Goal: Task Accomplishment & Management: Manage account settings

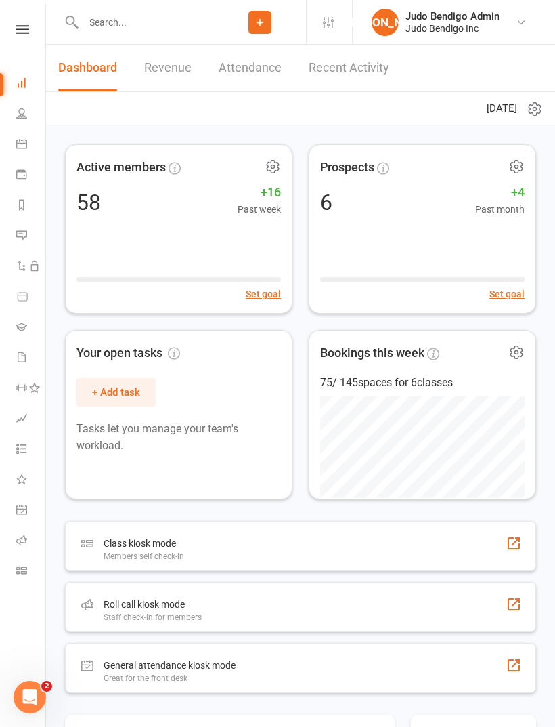
click at [16, 358] on icon at bounding box center [21, 356] width 11 height 11
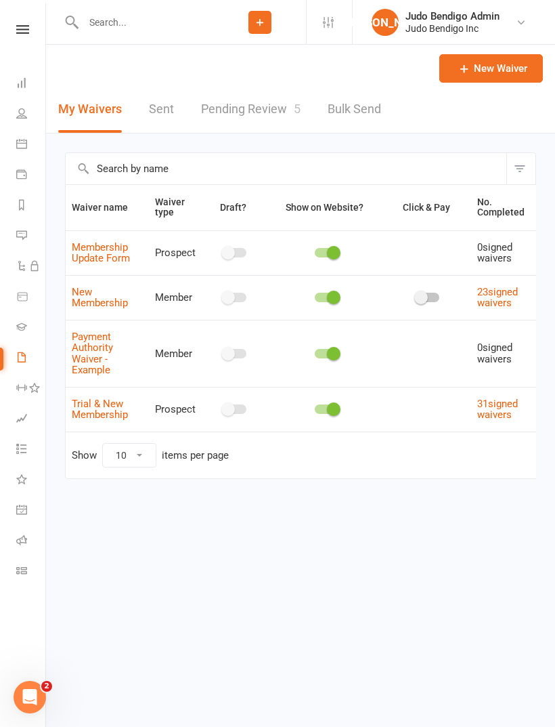
click at [276, 105] on link "Pending Review 5" at bounding box center [251, 109] width 100 height 47
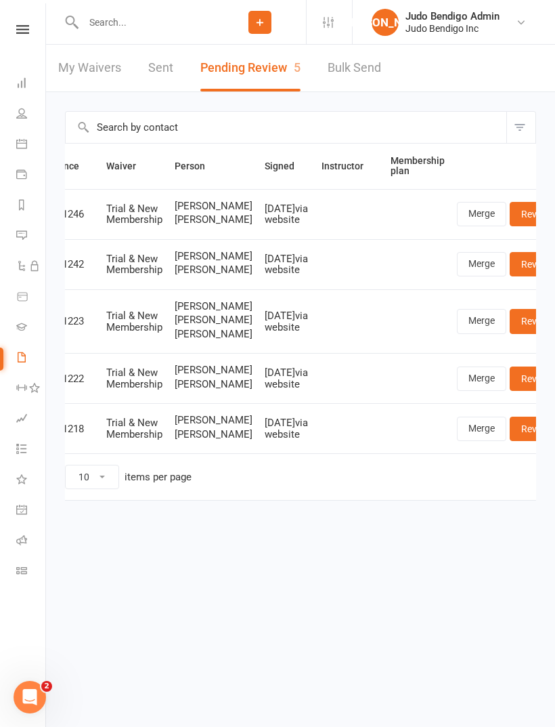
scroll to position [0, 35]
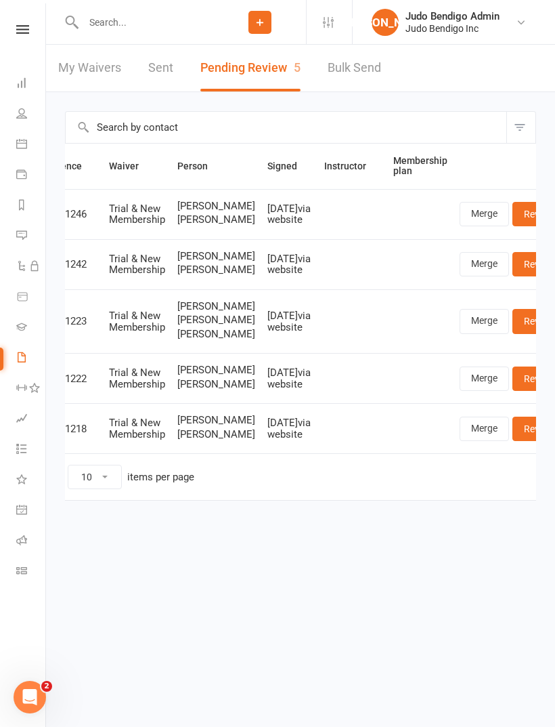
click at [513, 221] on link "Review" at bounding box center [539, 214] width 53 height 24
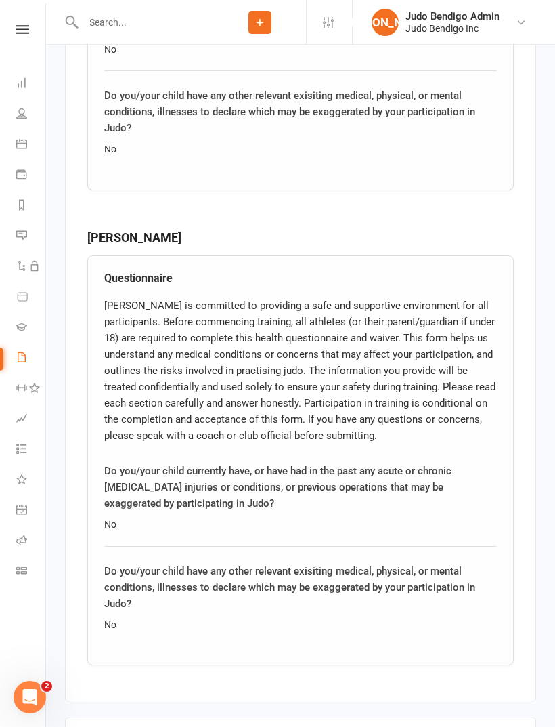
scroll to position [1988, 0]
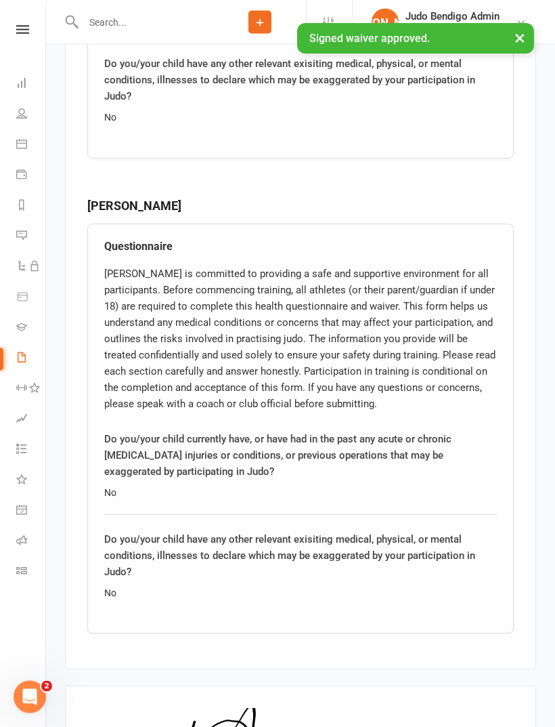
scroll to position [1988, 0]
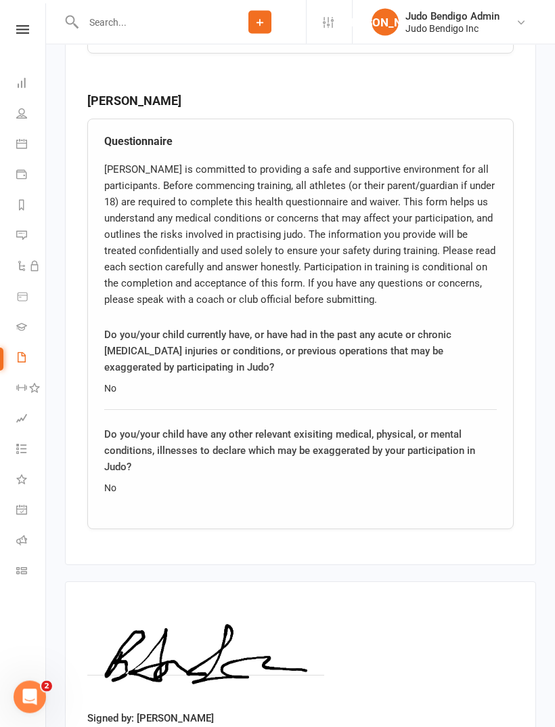
scroll to position [2900, 0]
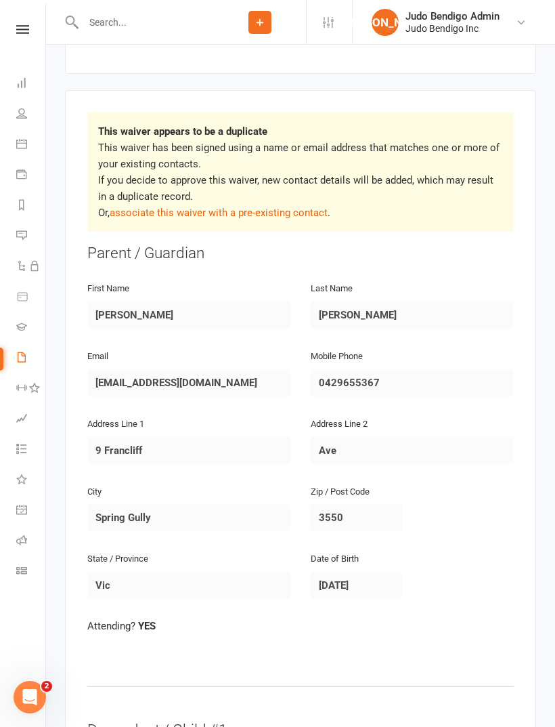
scroll to position [250, 0]
click at [282, 207] on link "associate this waiver with a pre-existing contact" at bounding box center [219, 213] width 218 height 12
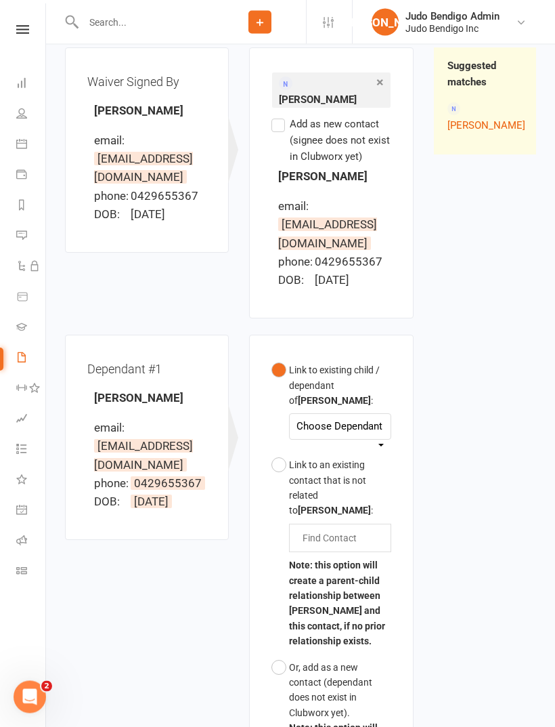
scroll to position [163, 0]
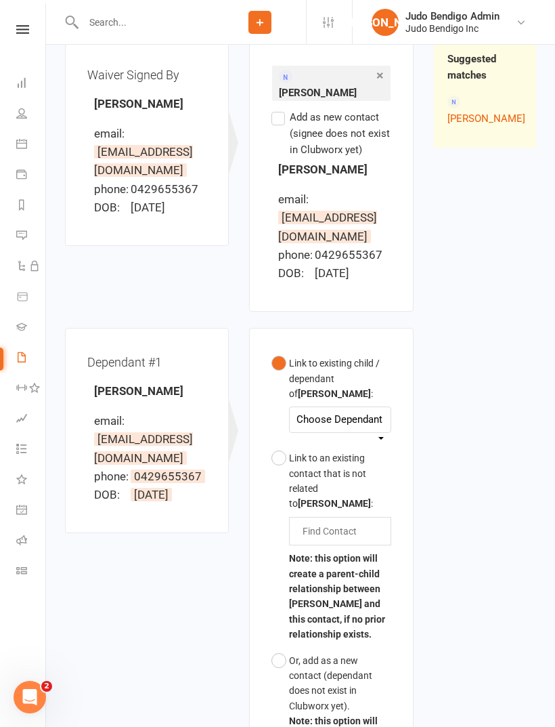
click at [360, 410] on div "Choose Dependant" at bounding box center [340, 419] width 87 height 18
click at [458, 394] on div "Waiver Waiver Signed By Brendan Ryan email: brendanryan176@gmail.com phone: 042…" at bounding box center [301, 426] width 492 height 814
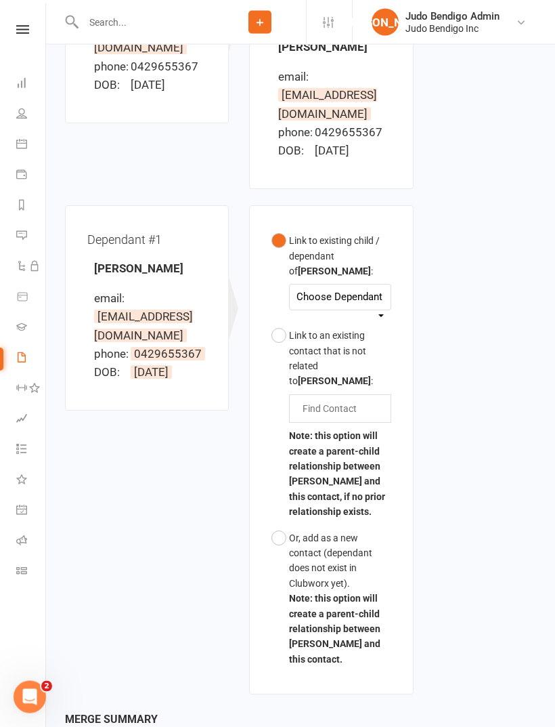
scroll to position [286, 0]
click at [285, 324] on button "Link to an existing contact that is not related to Brendan Ryan : Find Contact …" at bounding box center [331, 423] width 119 height 202
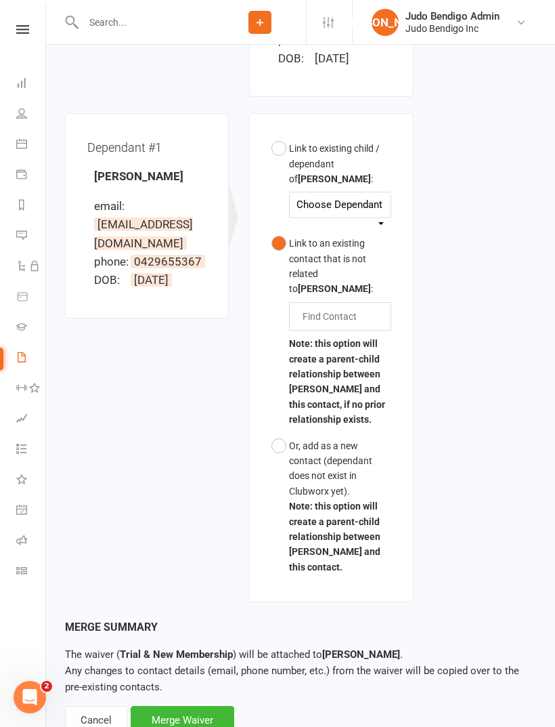
click at [192, 706] on div "Merge Waiver" at bounding box center [183, 720] width 104 height 28
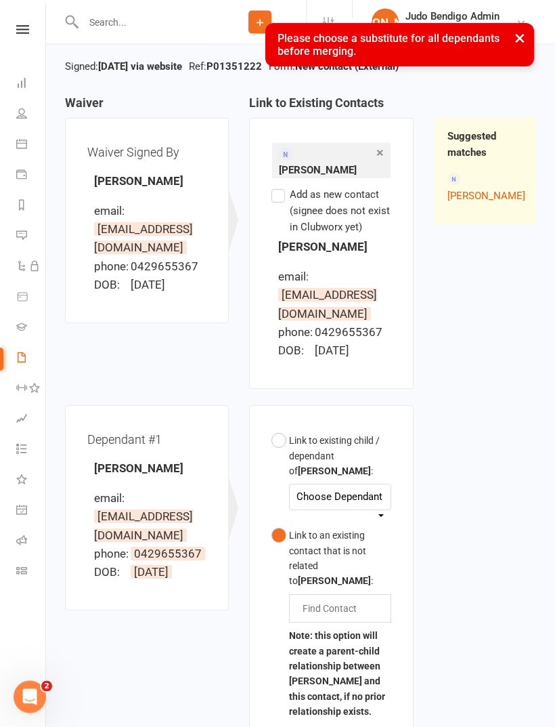
click at [366, 488] on div "Choose Dependant" at bounding box center [340, 497] width 87 height 18
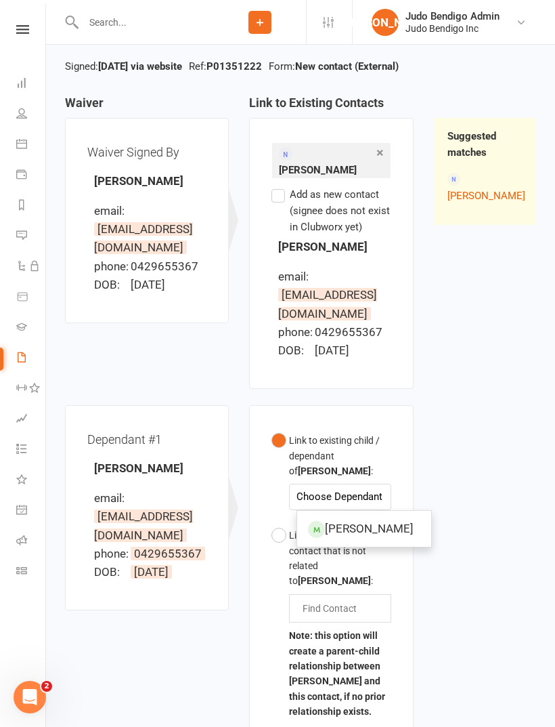
click at [278, 527] on button "Link to an existing contact that is not related to Brendan Ryan : Find Contact …" at bounding box center [331, 623] width 119 height 202
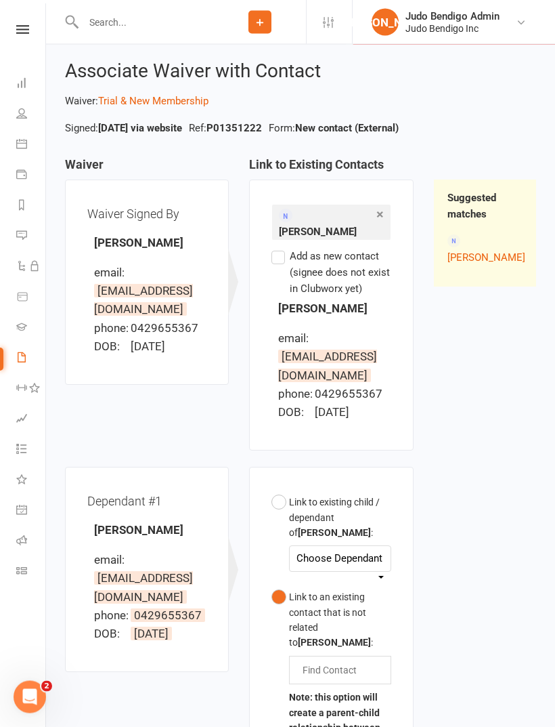
scroll to position [23, 0]
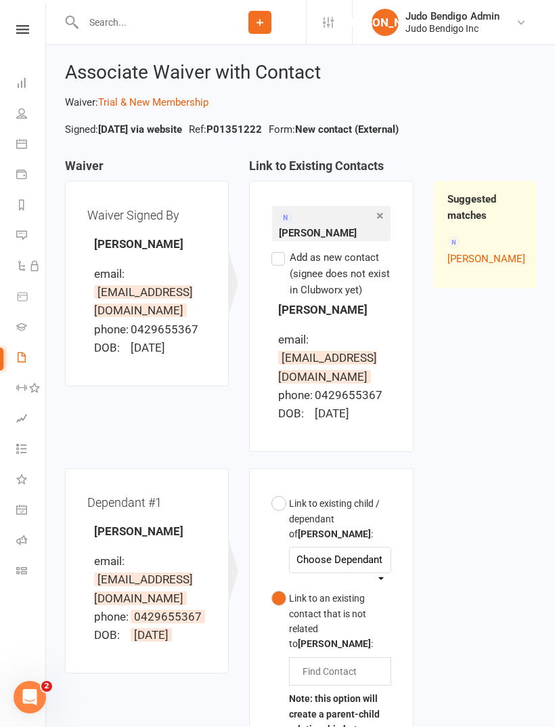
click at [281, 249] on label "Add as new contact (signee does not exist in Clubworx yet)" at bounding box center [331, 273] width 119 height 49
click at [280, 249] on input "Add as new contact (signee does not exist in Clubworx yet)" at bounding box center [276, 249] width 9 height 0
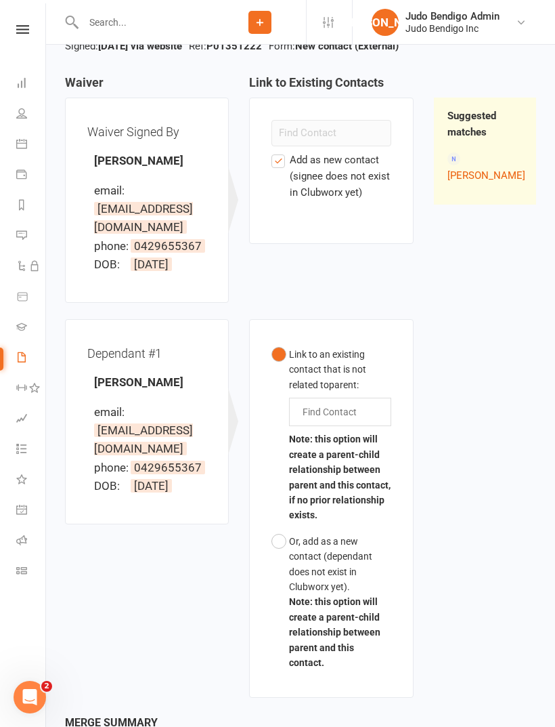
scroll to position [106, 0]
click at [278, 162] on label "Add as new contact (signee does not exist in Clubworx yet)" at bounding box center [331, 176] width 119 height 49
click at [278, 152] on input "Add as new contact (signee does not exist in Clubworx yet)" at bounding box center [276, 152] width 9 height 0
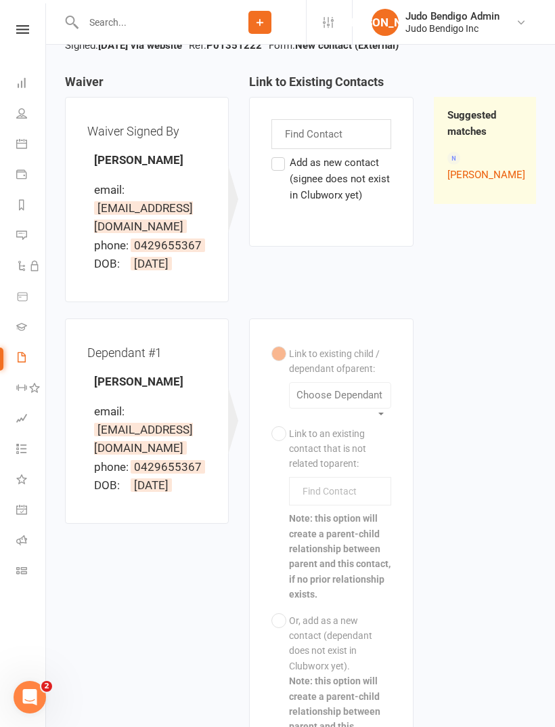
scroll to position [0, 0]
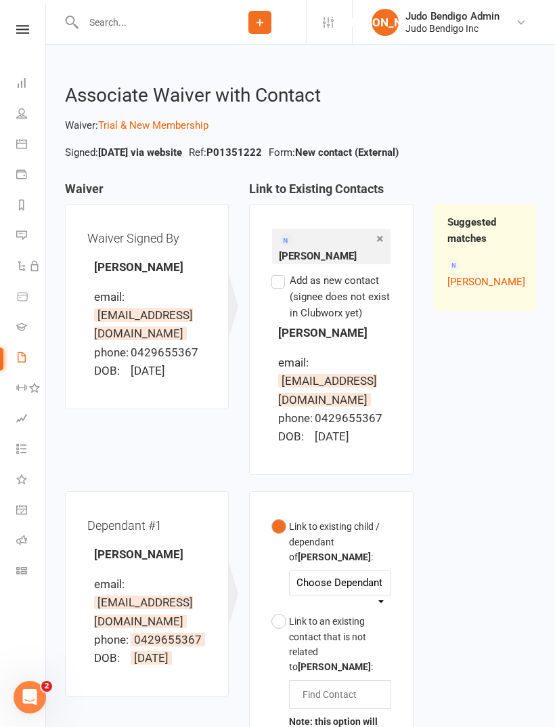
click at [292, 272] on label "Add as new contact (signee does not exist in Clubworx yet)" at bounding box center [331, 296] width 119 height 49
click at [280, 272] on input "Add as new contact (signee does not exist in Clubworx yet)" at bounding box center [276, 272] width 9 height 0
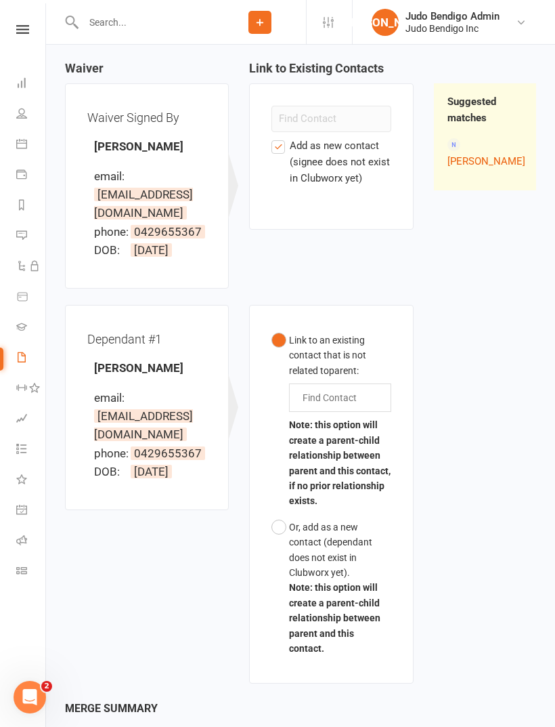
scroll to position [164, 0]
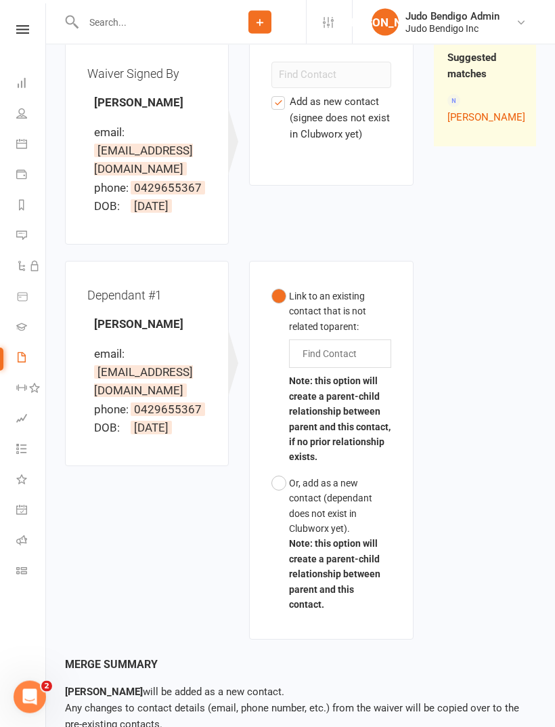
click at [283, 484] on button "Or, add as a new contact (dependant does not exist in Clubworx yet). Note: this…" at bounding box center [331, 545] width 119 height 148
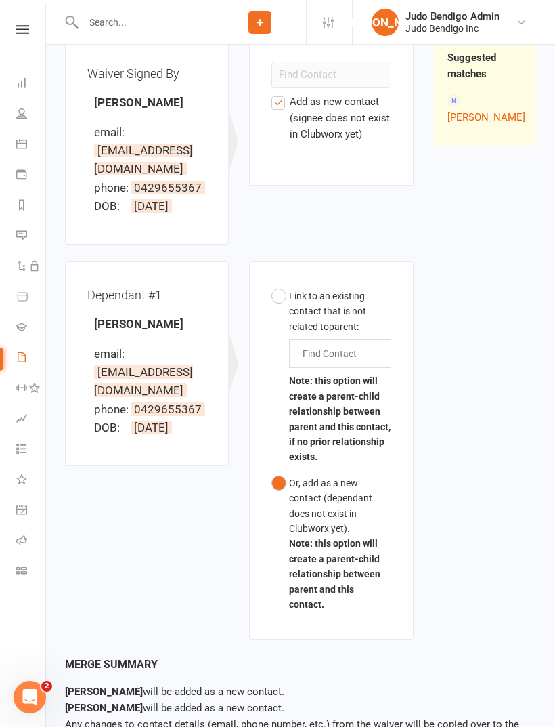
scroll to position [217, 0]
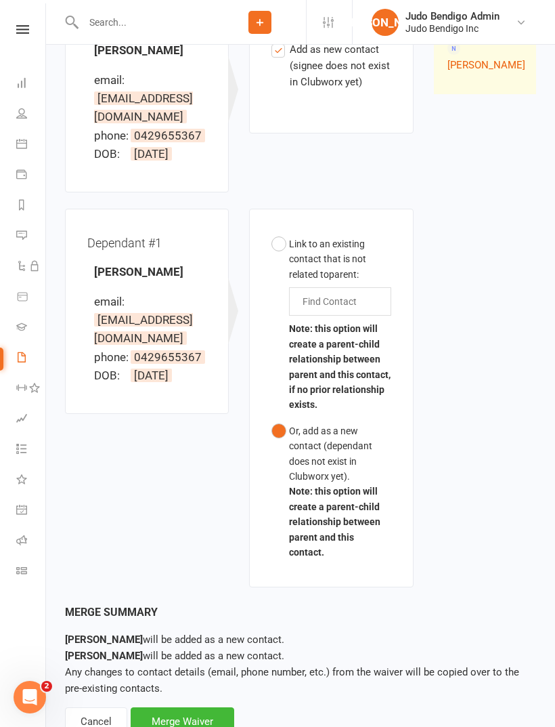
click at [196, 707] on div "Merge Waiver" at bounding box center [183, 721] width 104 height 28
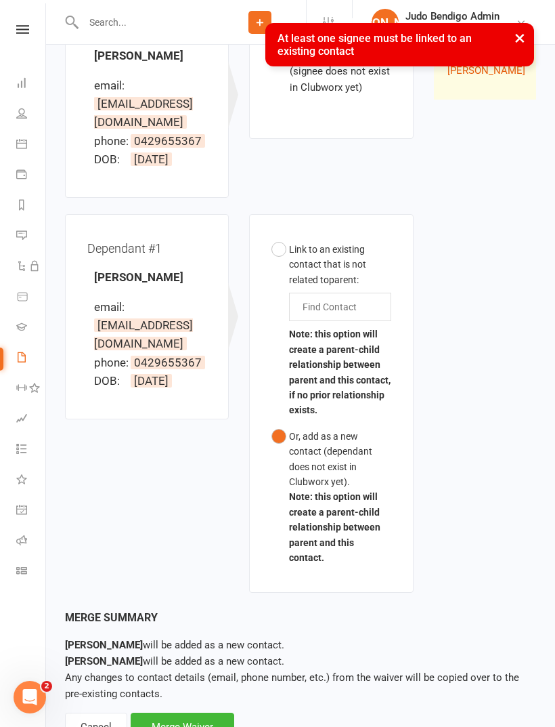
scroll to position [211, 0]
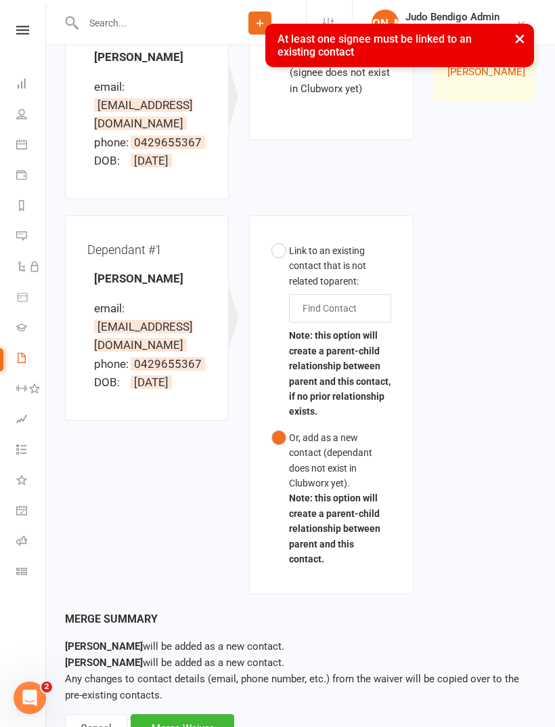
click at [102, 713] on div "Cancel" at bounding box center [96, 727] width 62 height 28
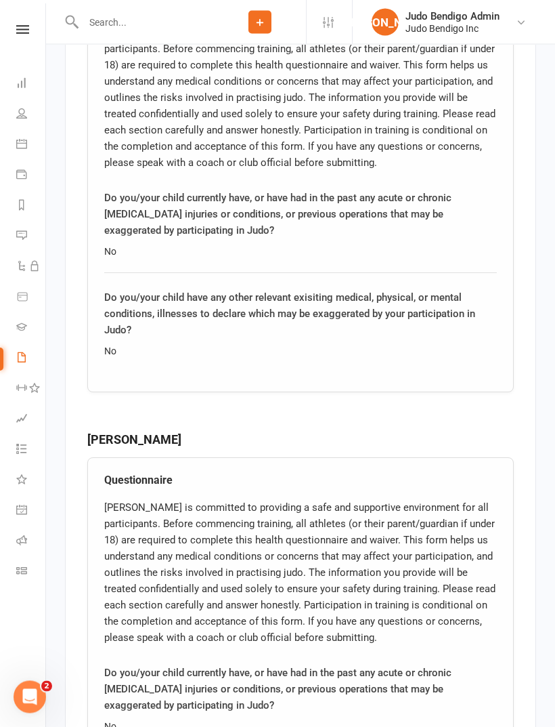
scroll to position [2118, 0]
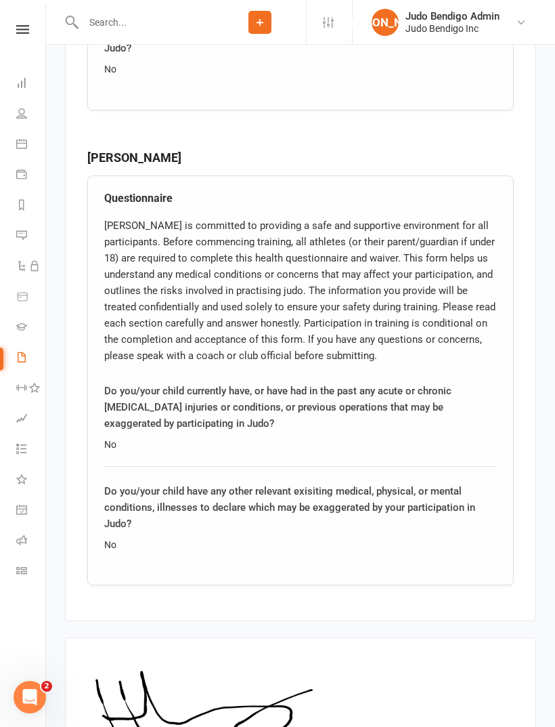
scroll to position [1988, 0]
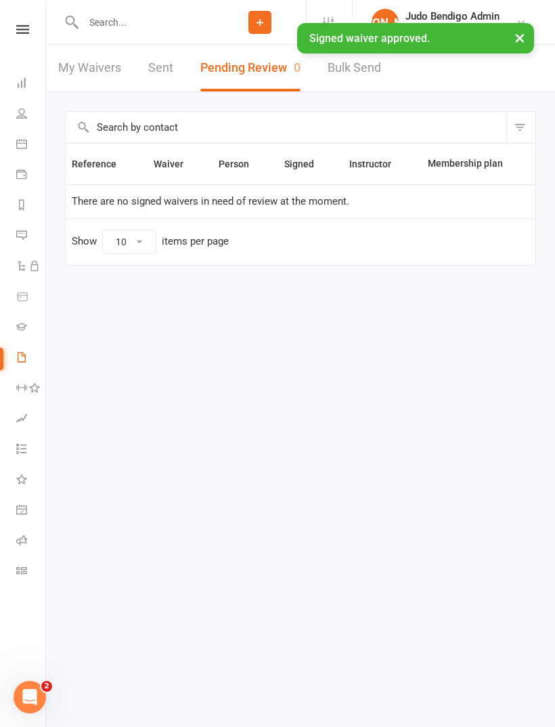
click at [97, 77] on link "My Waivers" at bounding box center [89, 68] width 63 height 47
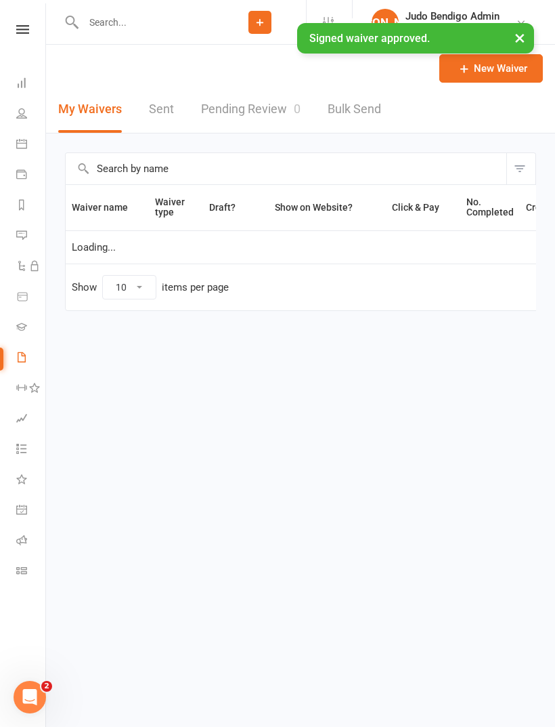
click at [11, 116] on li "People" at bounding box center [22, 115] width 45 height 30
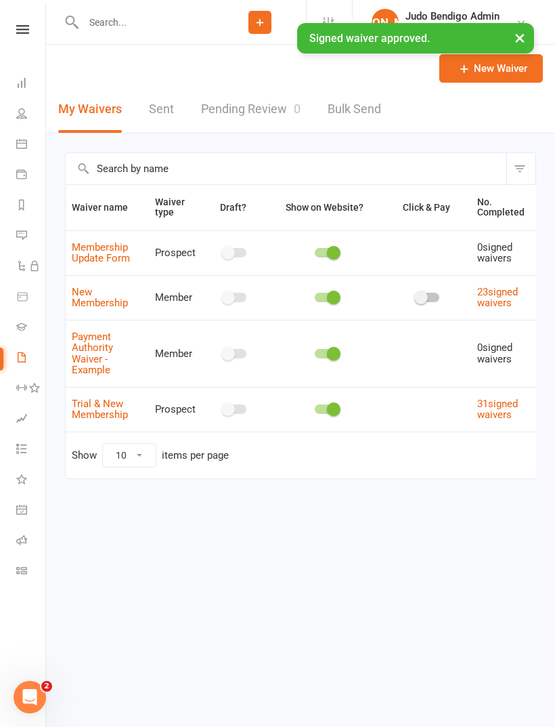
click at [18, 121] on link "People" at bounding box center [31, 115] width 30 height 30
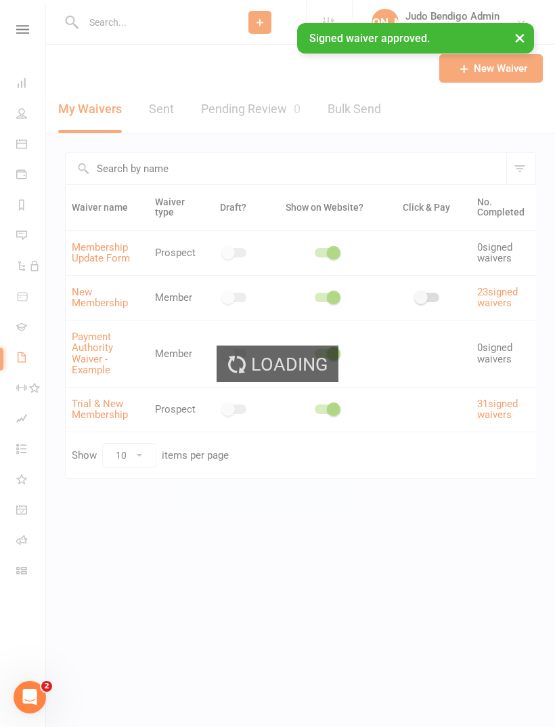
select select "100"
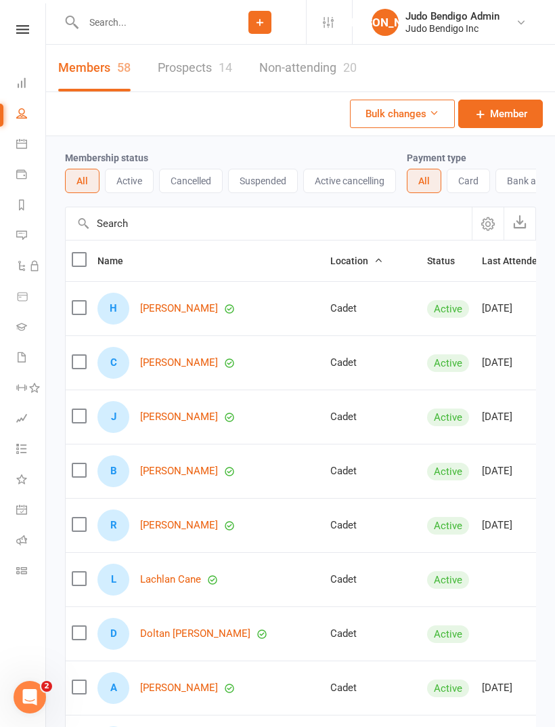
click at [337, 66] on link "Non-attending 20" at bounding box center [308, 68] width 98 height 47
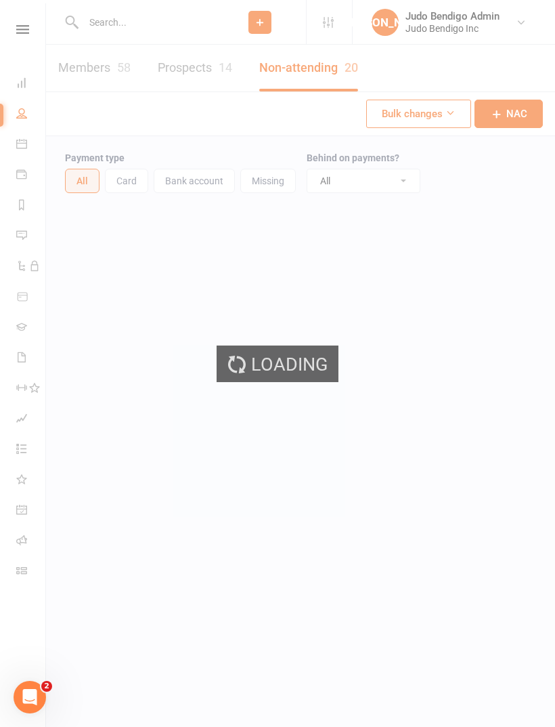
select select "100"
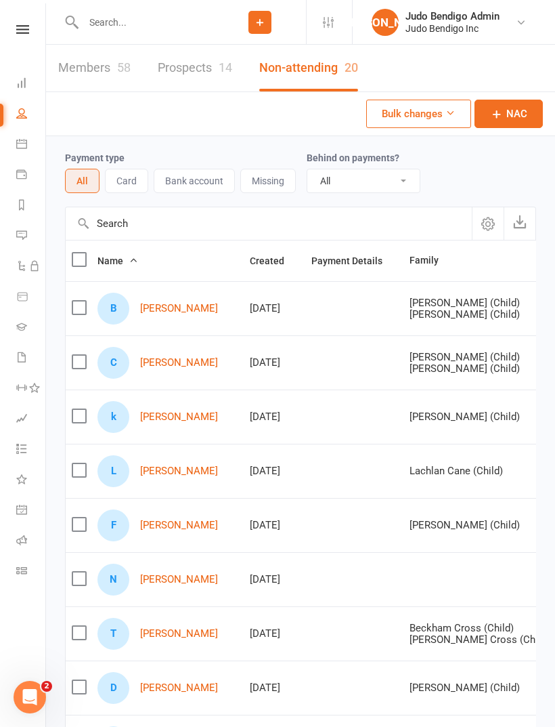
click at [107, 69] on link "Members 58" at bounding box center [94, 68] width 72 height 47
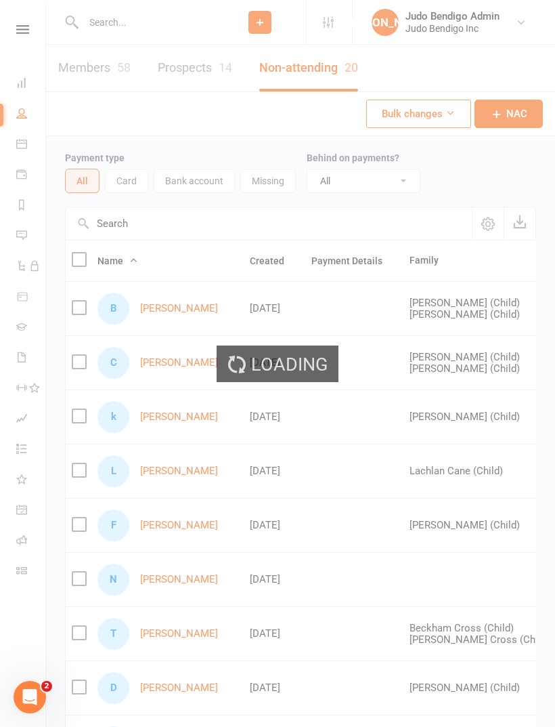
select select "100"
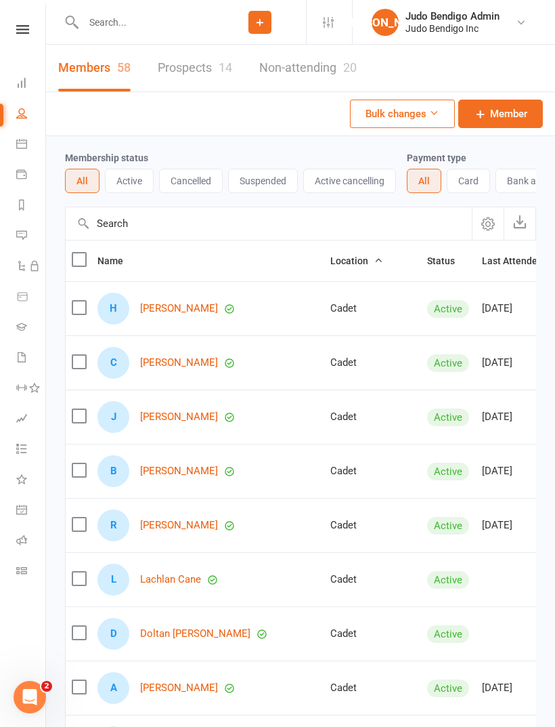
click at [196, 227] on input "text" at bounding box center [269, 223] width 406 height 33
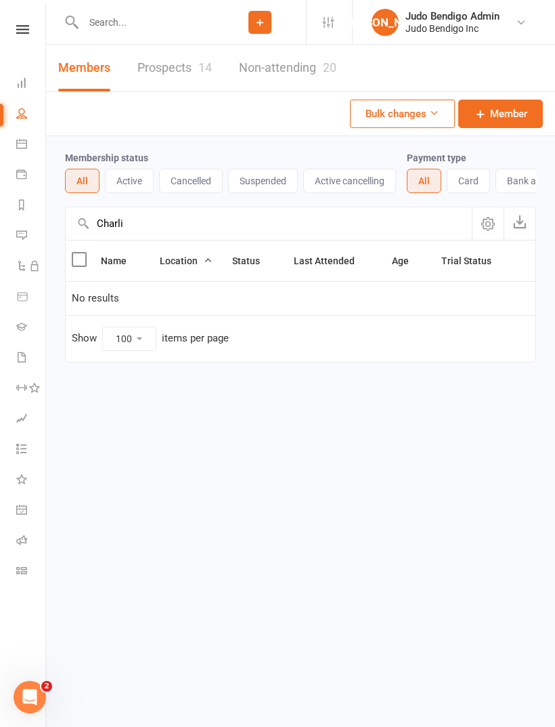
click at [259, 225] on input "Charli" at bounding box center [269, 223] width 406 height 33
type input "C"
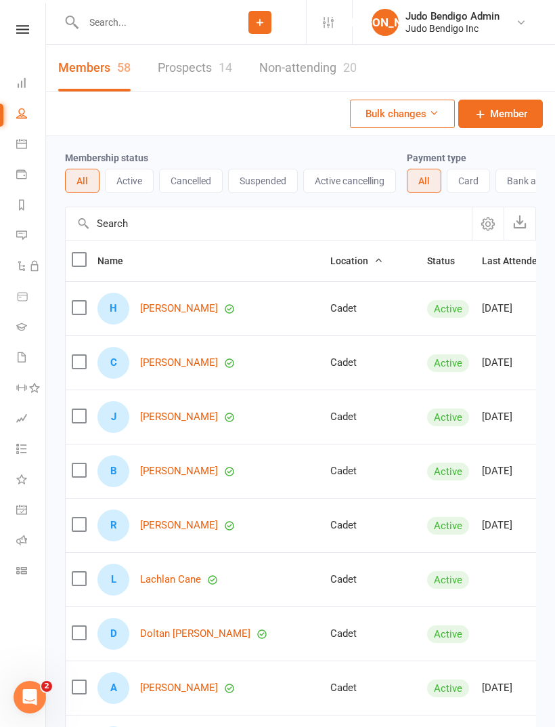
click at [207, 56] on link "Prospects 14" at bounding box center [195, 68] width 74 height 47
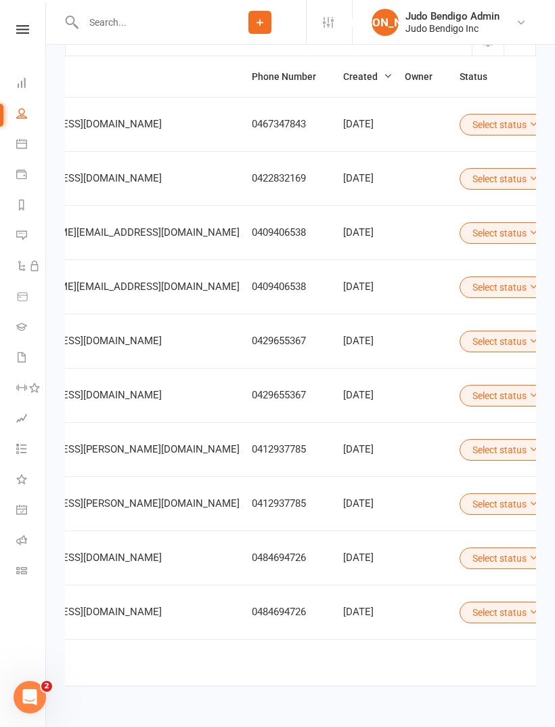
scroll to position [0, 231]
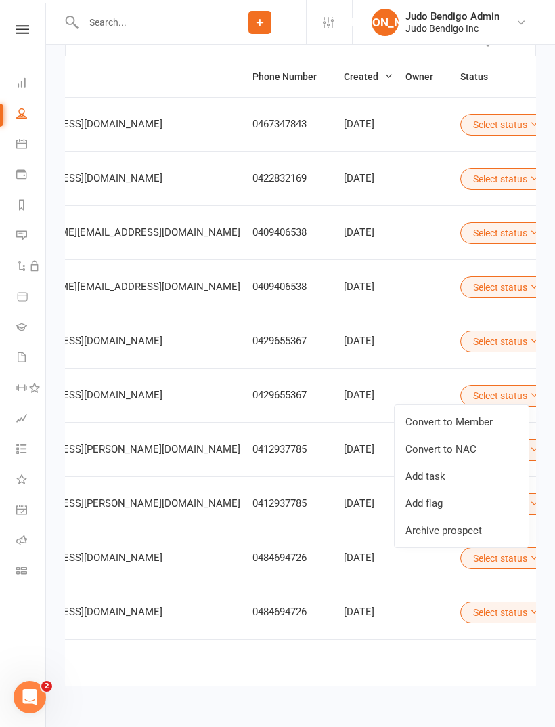
click at [473, 452] on link "Convert to NAC" at bounding box center [462, 448] width 134 height 27
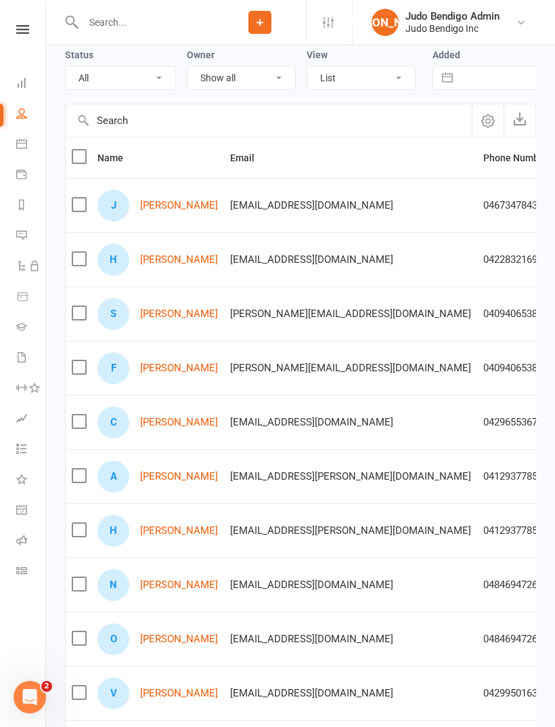
scroll to position [0, 0]
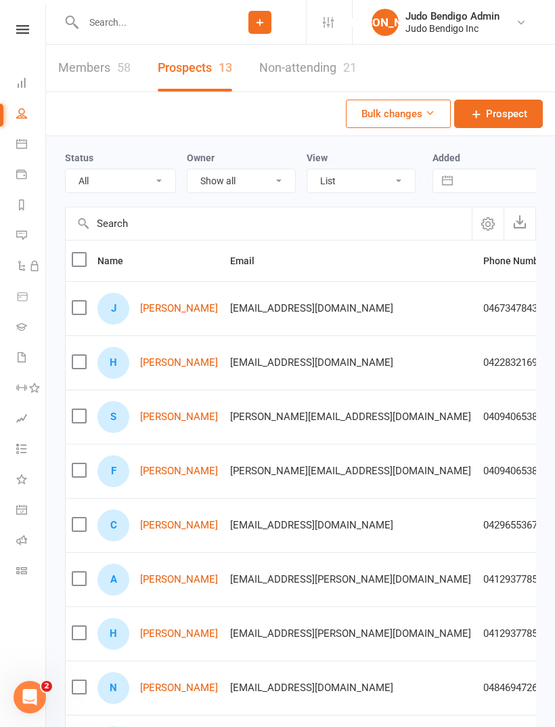
click at [22, 25] on icon at bounding box center [22, 29] width 13 height 9
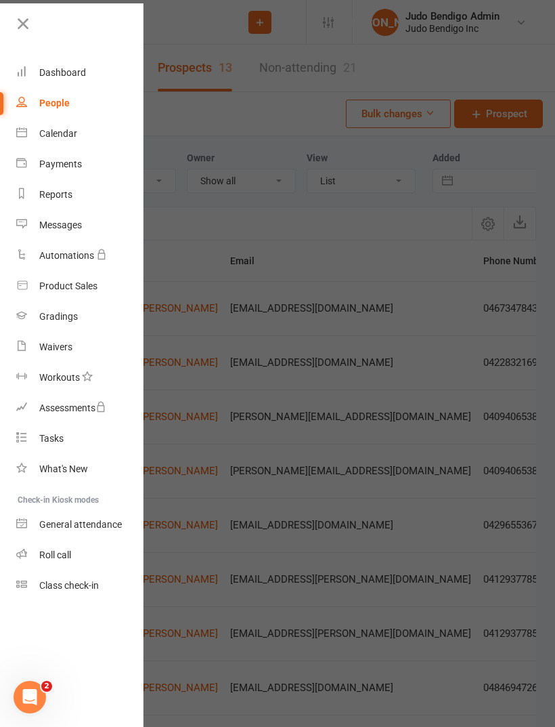
click at [33, 14] on link at bounding box center [79, 29] width 131 height 30
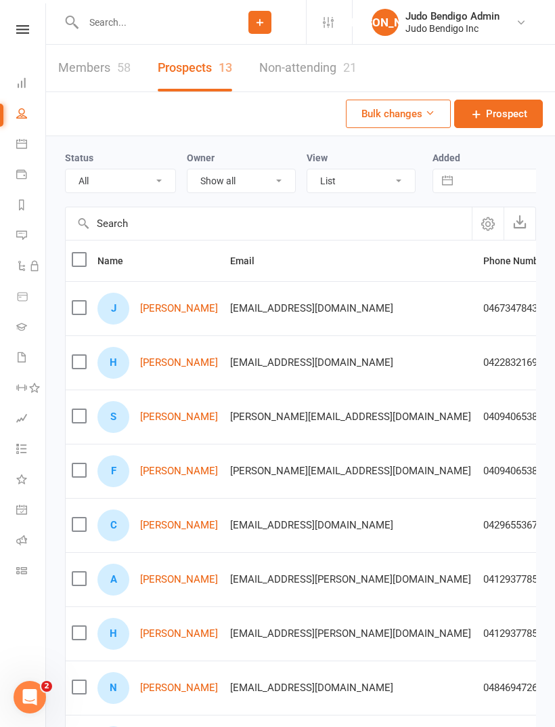
click at [22, 32] on icon at bounding box center [22, 29] width 13 height 9
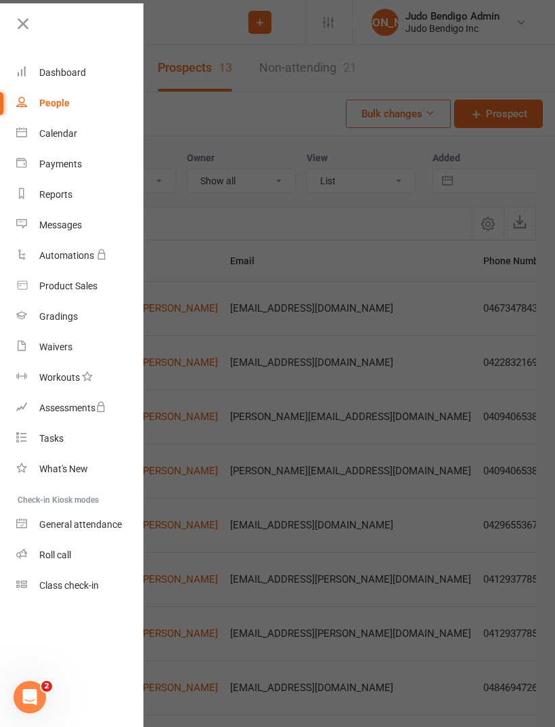
click at [73, 349] on link "Waivers" at bounding box center [80, 347] width 128 height 30
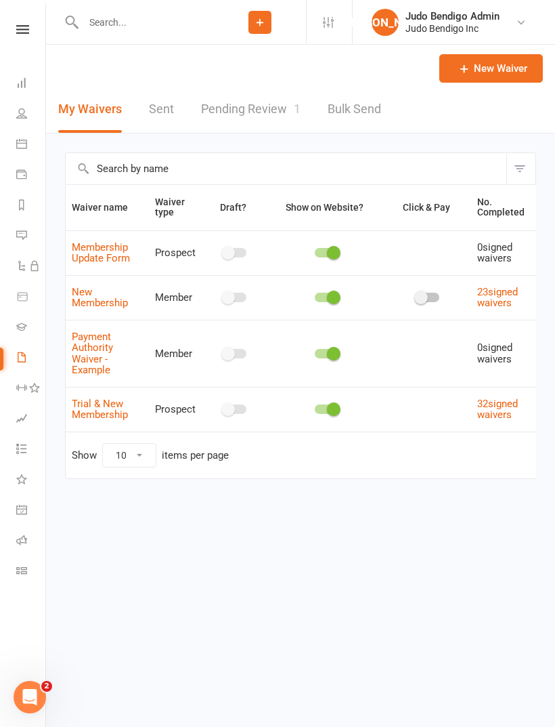
click at [261, 113] on link "Pending Review 1" at bounding box center [251, 109] width 100 height 47
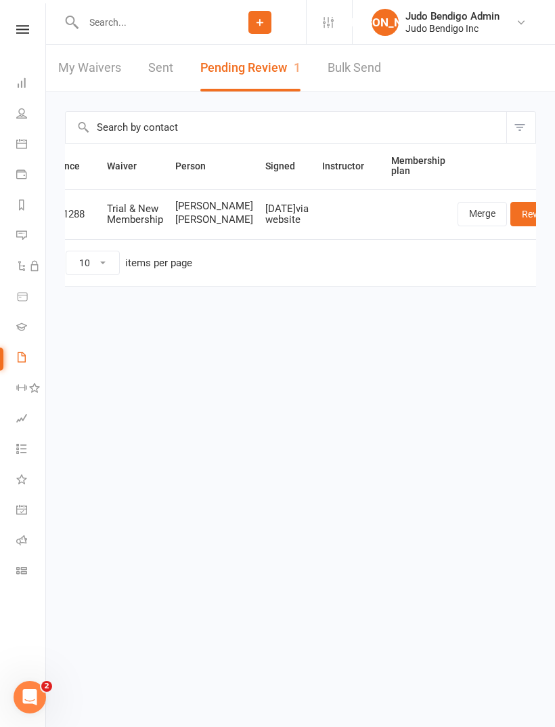
scroll to position [0, 35]
click at [514, 219] on link "Review" at bounding box center [539, 214] width 53 height 24
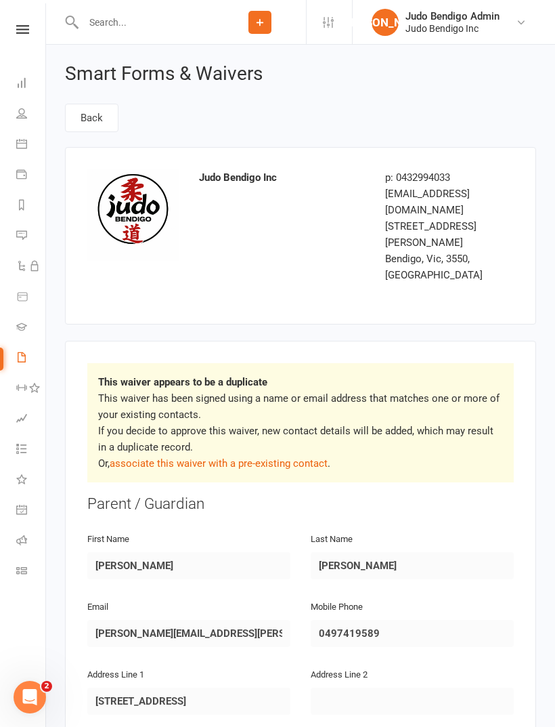
click at [288, 457] on link "associate this waiver with a pre-existing contact" at bounding box center [219, 463] width 218 height 12
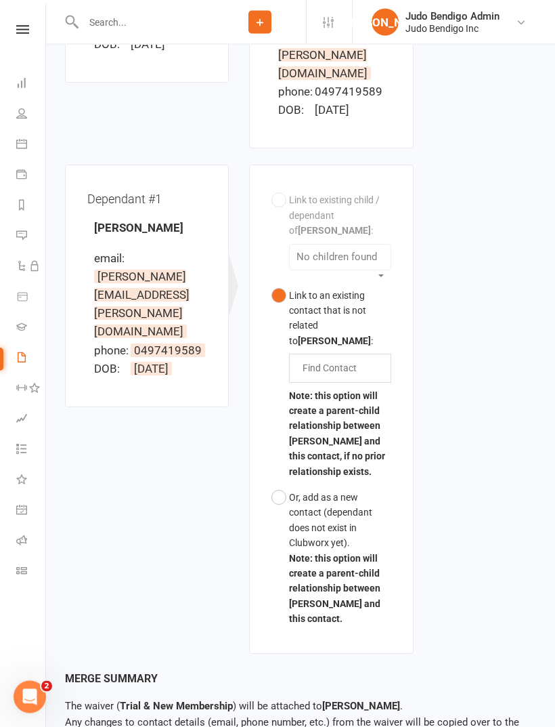
scroll to position [363, 0]
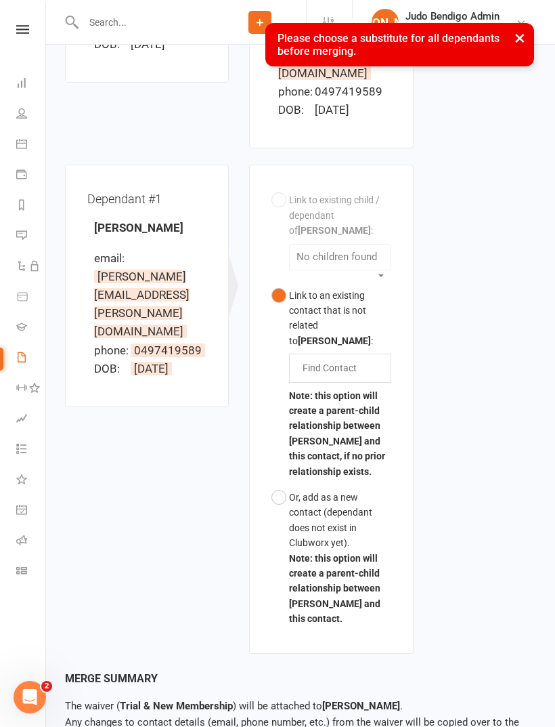
click at [351, 360] on input "text" at bounding box center [333, 368] width 64 height 16
click at [331, 324] on button "Link to an existing contact that is not related to [PERSON_NAME] : [PERSON_NAME…" at bounding box center [331, 383] width 119 height 202
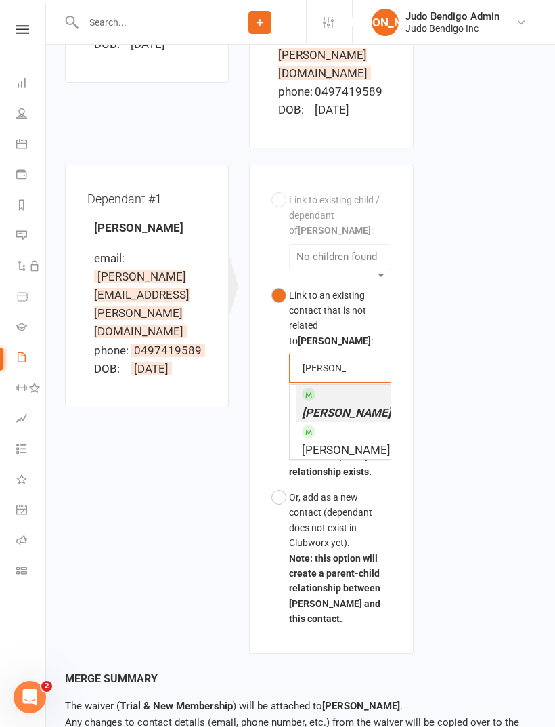
type input "[PERSON_NAME]"
click at [368, 406] on span "[PERSON_NAME] dson" at bounding box center [359, 413] width 115 height 14
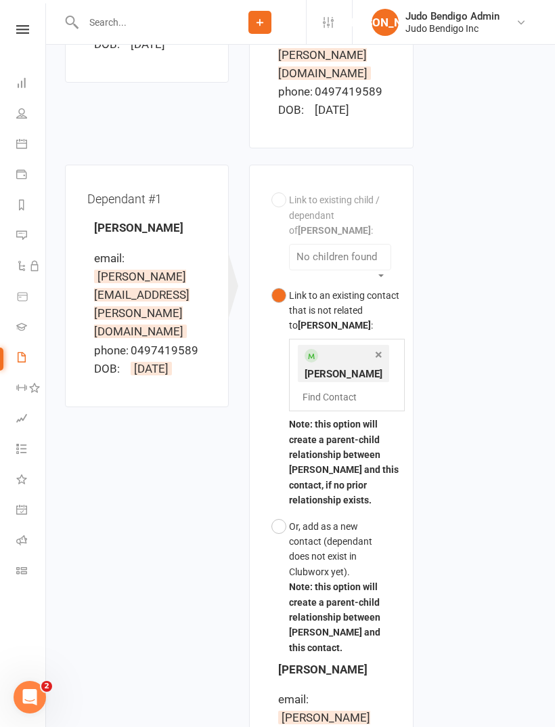
click at [515, 468] on div "Waiver Waiver Signed By [PERSON_NAME] email: [PERSON_NAME][EMAIL_ADDRESS][PERSO…" at bounding box center [301, 379] width 492 height 1121
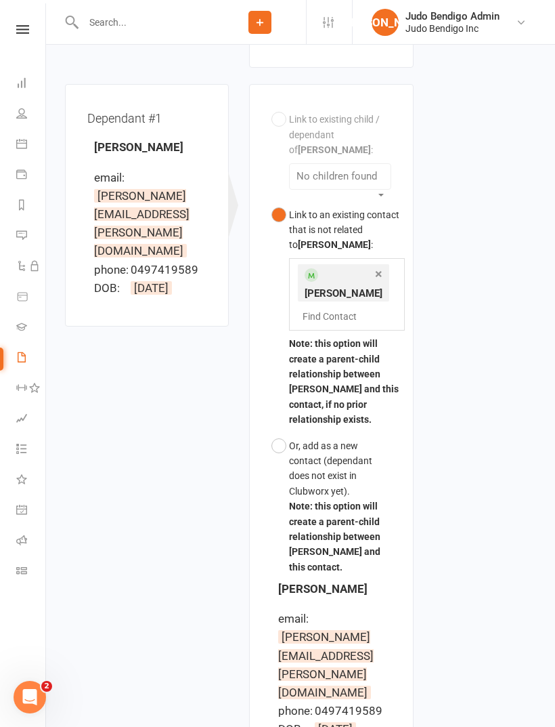
scroll to position [624, 0]
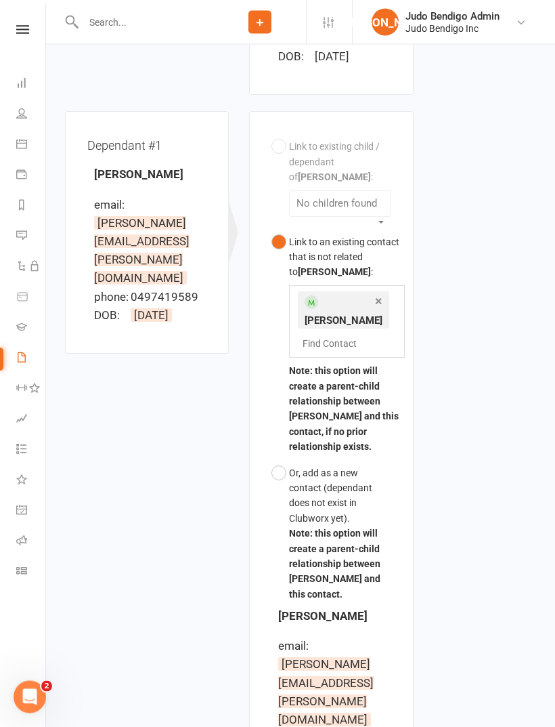
click at [375, 291] on link "×" at bounding box center [378, 302] width 7 height 22
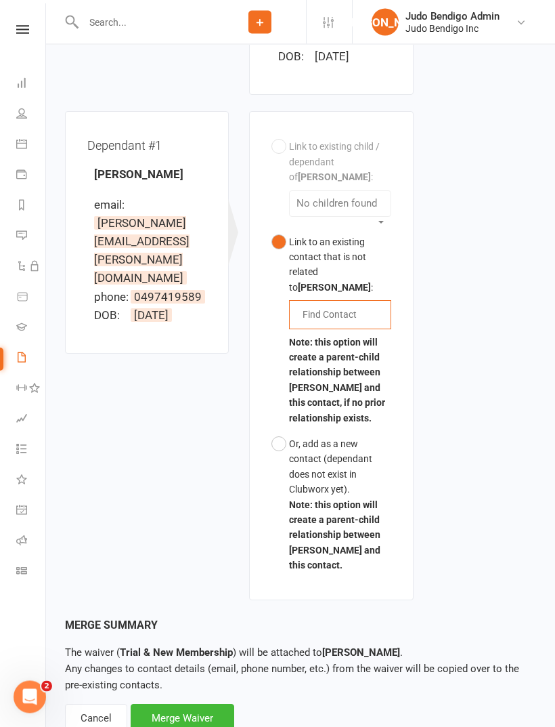
scroll to position [406, 0]
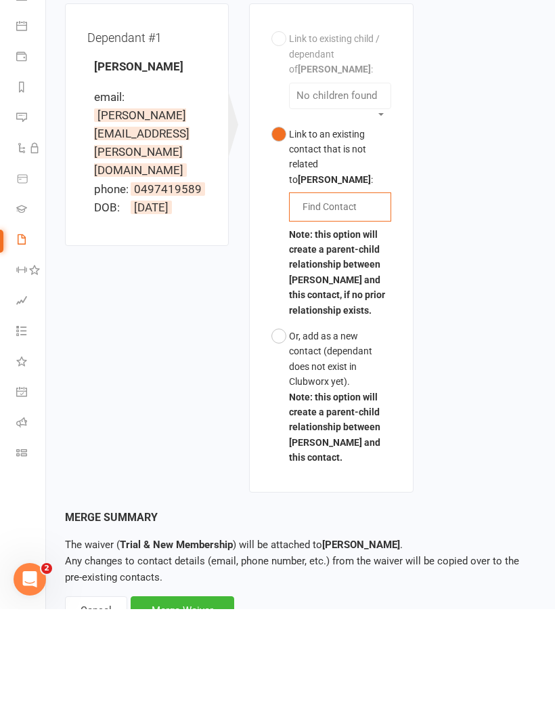
click at [290, 441] on button "Or, add as a new contact (dependant does not exist in Clubworx yet). Note: this…" at bounding box center [331, 515] width 119 height 148
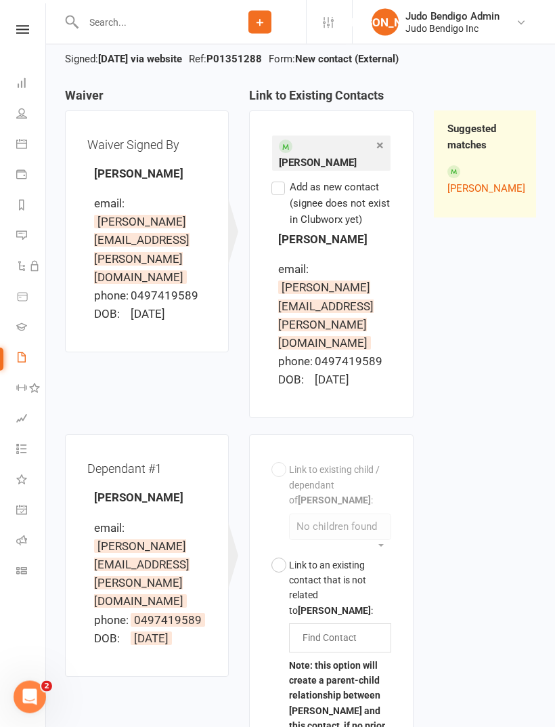
scroll to position [92, 0]
click at [279, 180] on label "Add as new contact (signee does not exist in Clubworx yet)" at bounding box center [331, 204] width 119 height 49
click at [279, 180] on input "Add as new contact (signee does not exist in Clubworx yet)" at bounding box center [276, 180] width 9 height 0
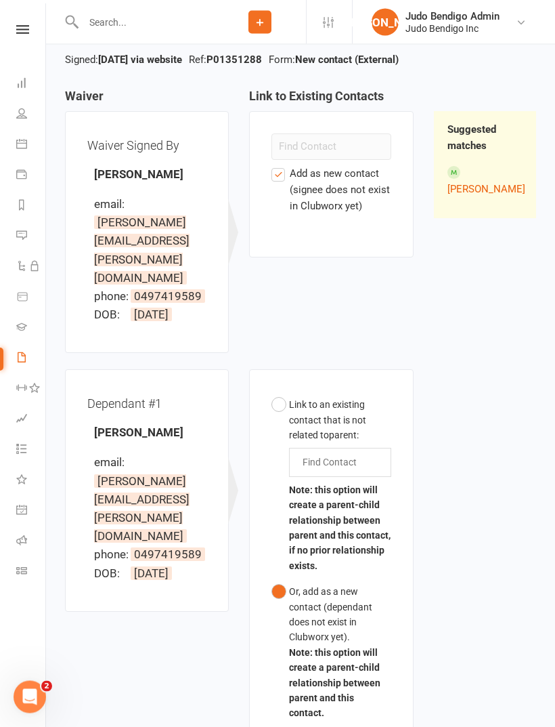
scroll to position [93, 0]
click at [281, 175] on label "Add as new contact (signee does not exist in Clubworx yet)" at bounding box center [331, 189] width 119 height 49
click at [280, 165] on input "Add as new contact (signee does not exist in Clubworx yet)" at bounding box center [276, 165] width 9 height 0
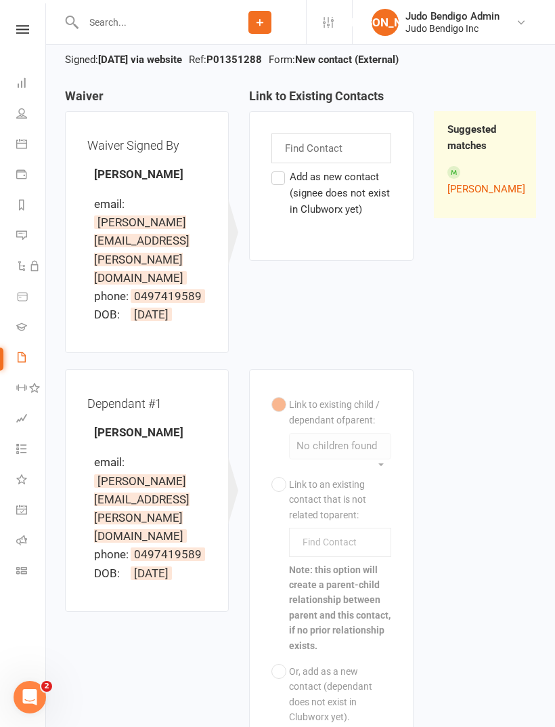
click at [285, 180] on label "Add as new contact (signee does not exist in Clubworx yet)" at bounding box center [331, 193] width 119 height 49
click at [280, 169] on input "Add as new contact (signee does not exist in Clubworx yet)" at bounding box center [276, 169] width 9 height 0
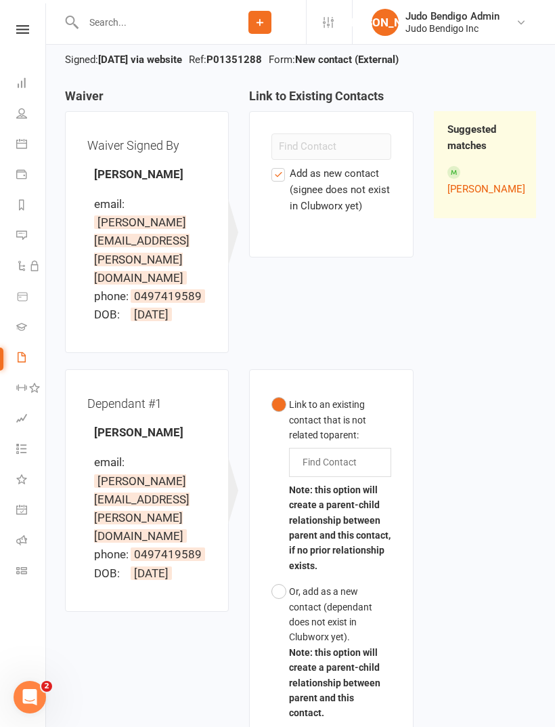
click at [505, 183] on link "[PERSON_NAME]" at bounding box center [487, 189] width 78 height 12
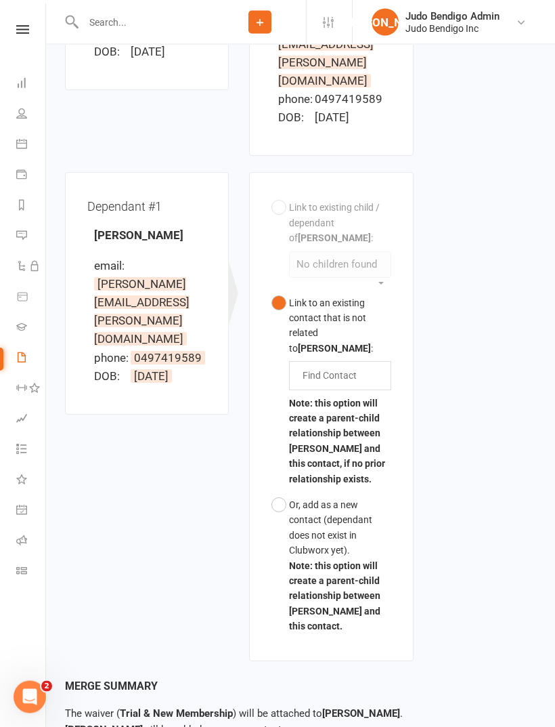
scroll to position [379, 0]
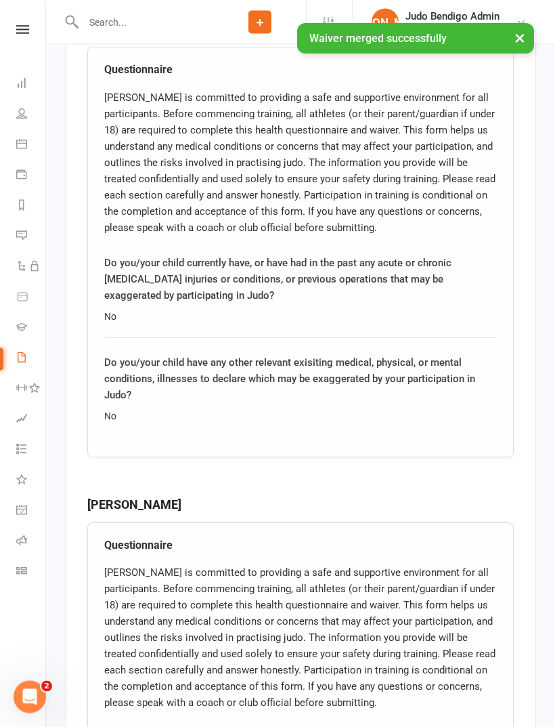
scroll to position [1988, 0]
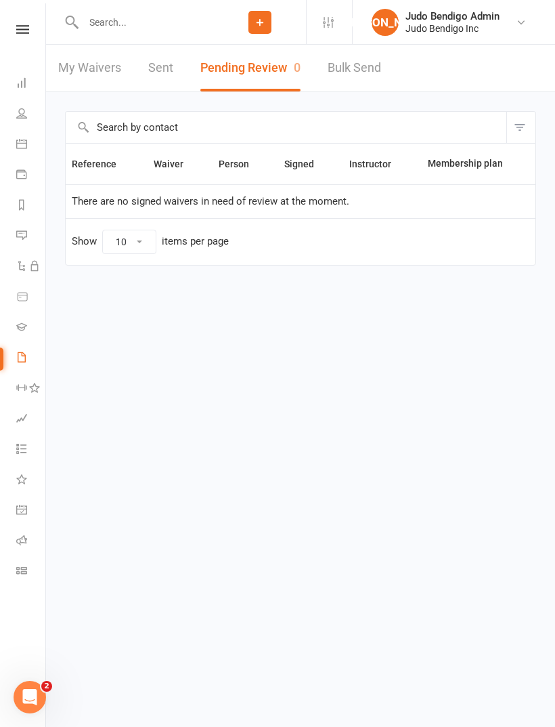
click at [95, 80] on link "My Waivers" at bounding box center [89, 68] width 63 height 47
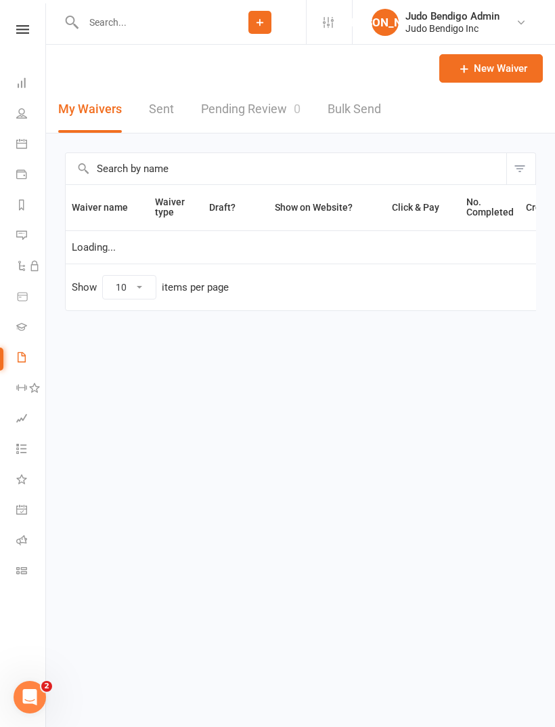
click at [24, 115] on icon at bounding box center [21, 113] width 11 height 11
